Goal: Information Seeking & Learning: Learn about a topic

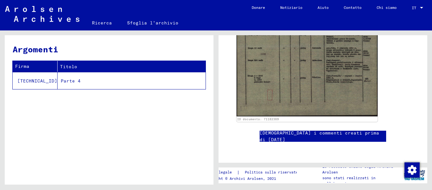
scroll to position [105, 0]
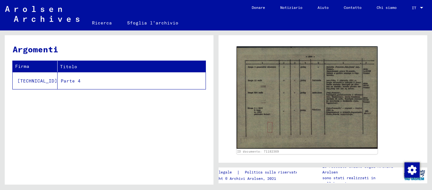
click at [61, 81] on font "Parte 4" at bounding box center [71, 81] width 20 height 6
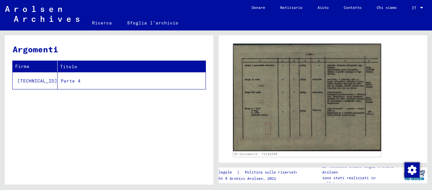
click at [299, 79] on img at bounding box center [307, 97] width 148 height 107
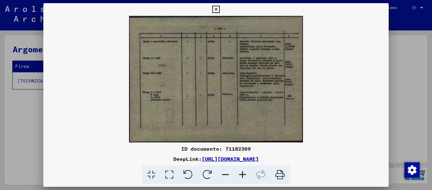
click at [243, 173] on icon at bounding box center [242, 174] width 17 height 19
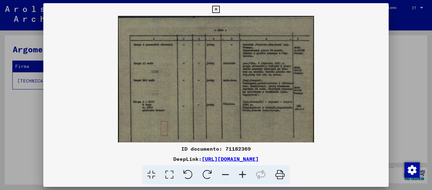
click at [243, 173] on icon at bounding box center [242, 174] width 17 height 19
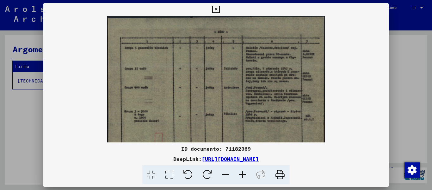
click at [243, 173] on icon at bounding box center [242, 174] width 17 height 19
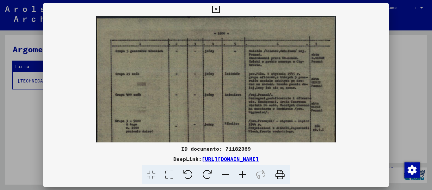
click at [243, 173] on icon at bounding box center [242, 174] width 17 height 19
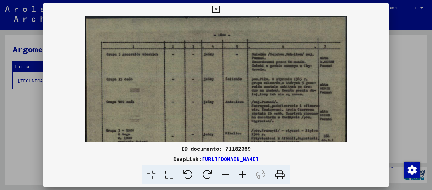
click at [243, 173] on icon at bounding box center [242, 174] width 17 height 19
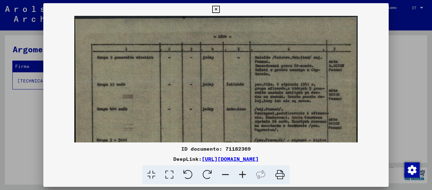
click at [243, 173] on icon at bounding box center [242, 174] width 17 height 19
